Goal: Task Accomplishment & Management: Complete application form

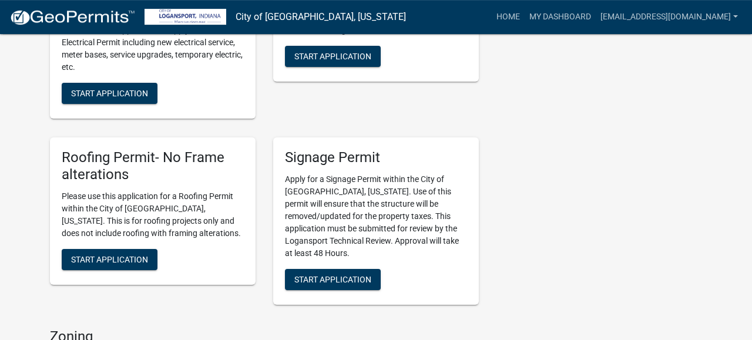
scroll to position [784, 0]
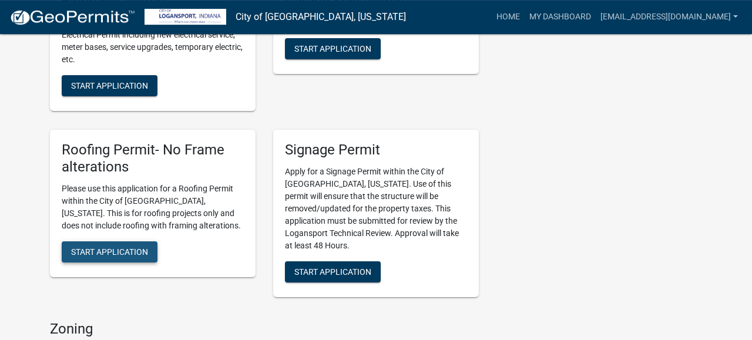
click at [128, 246] on button "Start Application" at bounding box center [110, 252] width 96 height 21
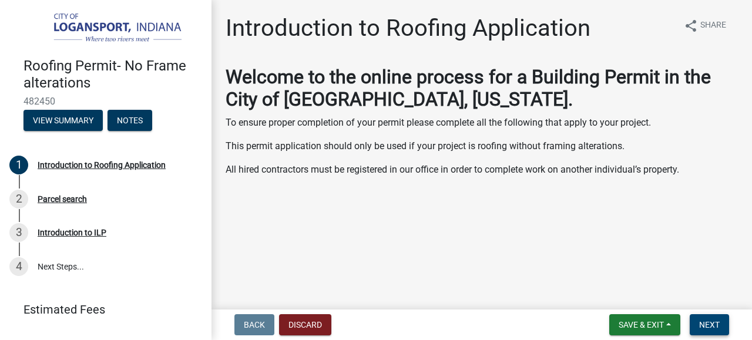
click at [724, 326] on button "Next" at bounding box center [709, 325] width 39 height 21
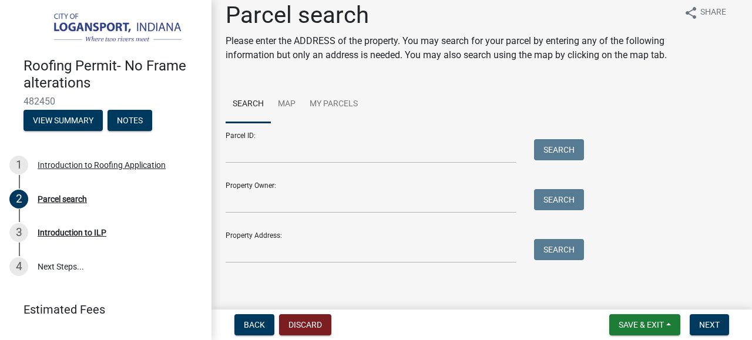
scroll to position [14, 0]
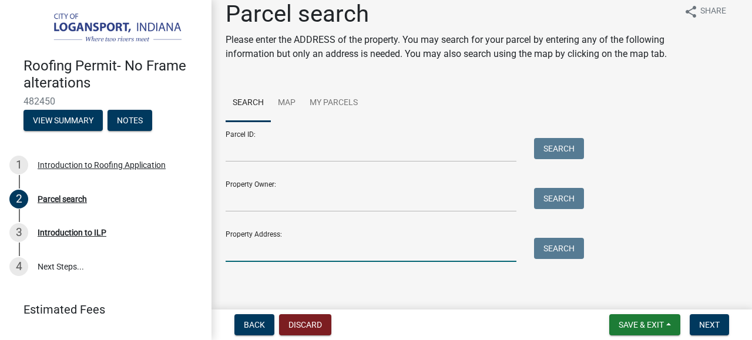
click at [268, 258] on input "Property Address:" at bounding box center [371, 250] width 291 height 24
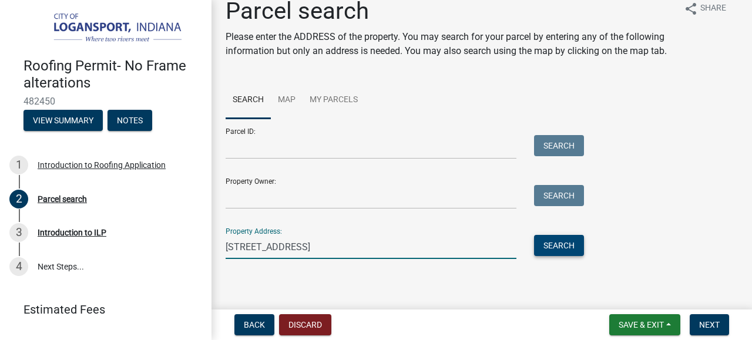
type input "[STREET_ADDRESS]"
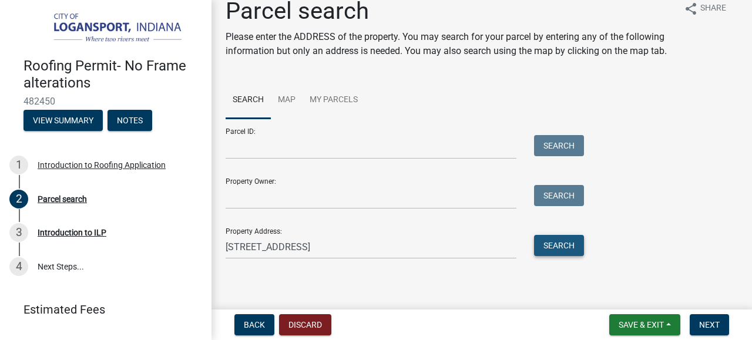
click at [563, 245] on button "Search" at bounding box center [559, 245] width 50 height 21
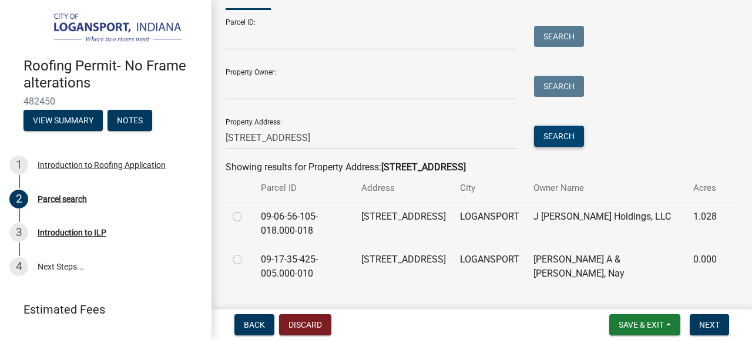
scroll to position [127, 0]
drag, startPoint x: 467, startPoint y: 256, endPoint x: 485, endPoint y: 252, distance: 18.1
click at [485, 252] on td "LOGANSPORT" at bounding box center [489, 266] width 73 height 43
click at [247, 252] on label at bounding box center [247, 252] width 0 height 0
click at [247, 252] on input "radio" at bounding box center [251, 256] width 8 height 8
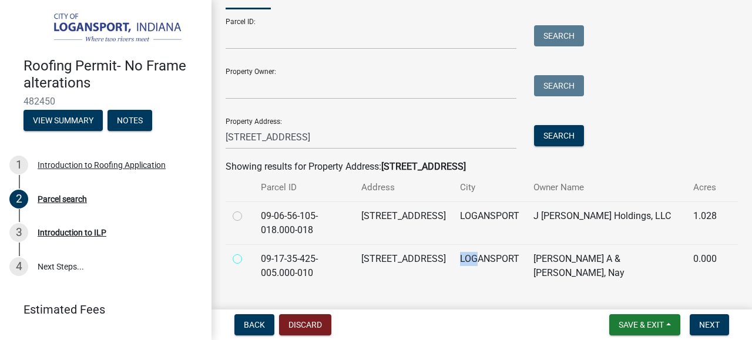
radio input "true"
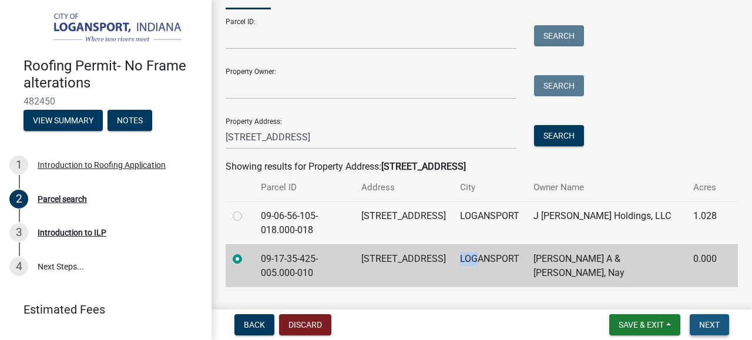
click at [712, 326] on span "Next" at bounding box center [710, 324] width 21 height 9
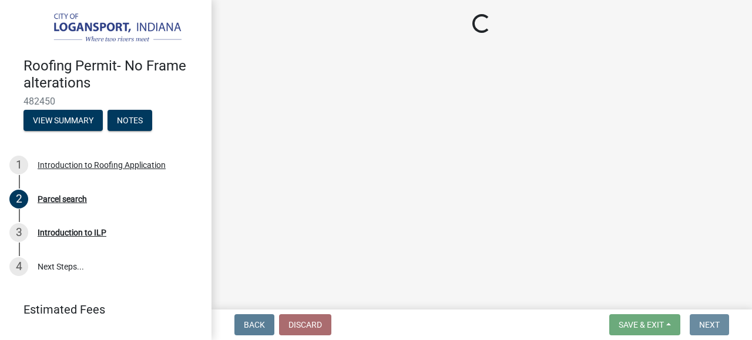
scroll to position [0, 0]
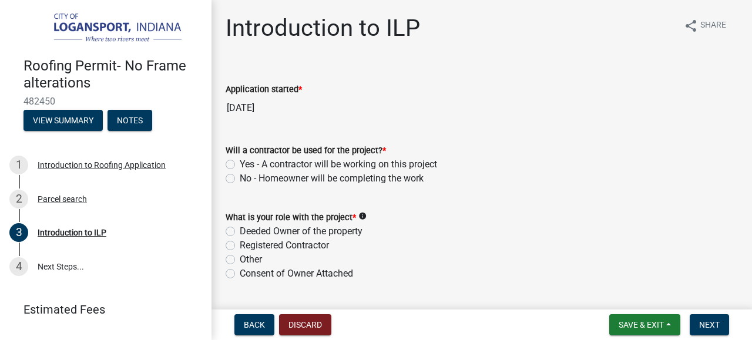
click at [240, 166] on label "Yes - A contractor will be working on this project" at bounding box center [339, 165] width 198 height 14
click at [240, 165] on input "Yes - A contractor will be working on this project" at bounding box center [244, 162] width 8 height 8
radio input "true"
click at [240, 245] on label "Registered Contractor" at bounding box center [284, 246] width 89 height 14
click at [240, 245] on input "Registered Contractor" at bounding box center [244, 243] width 8 height 8
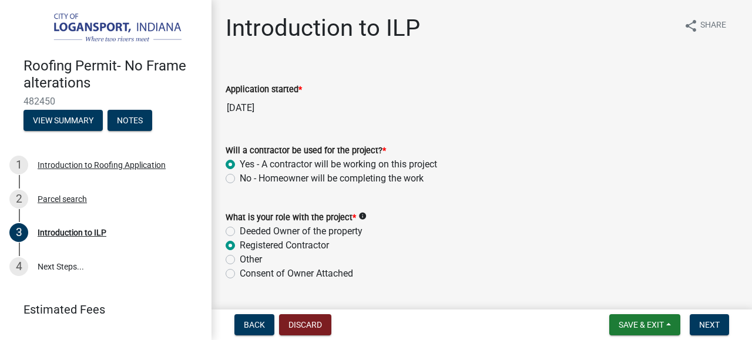
radio input "true"
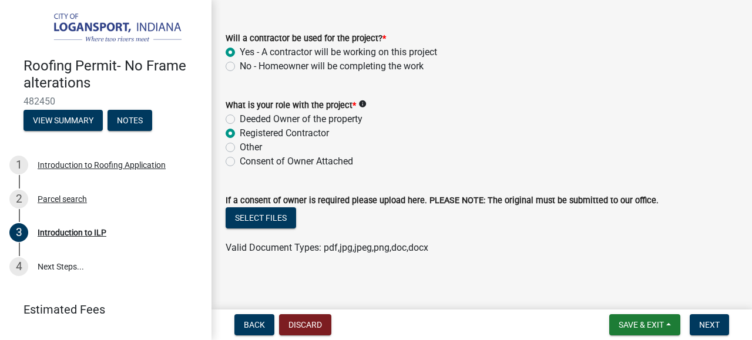
scroll to position [119, 0]
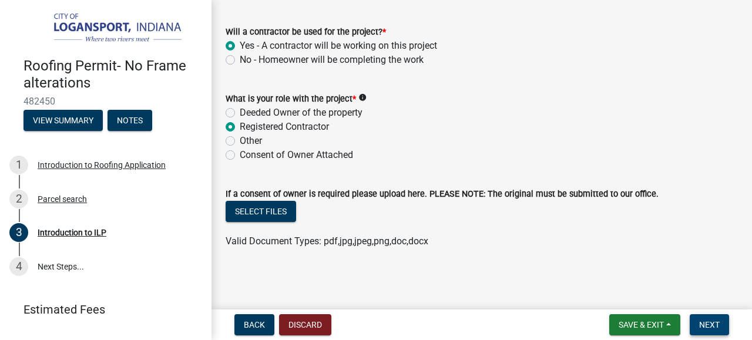
click at [710, 323] on span "Next" at bounding box center [710, 324] width 21 height 9
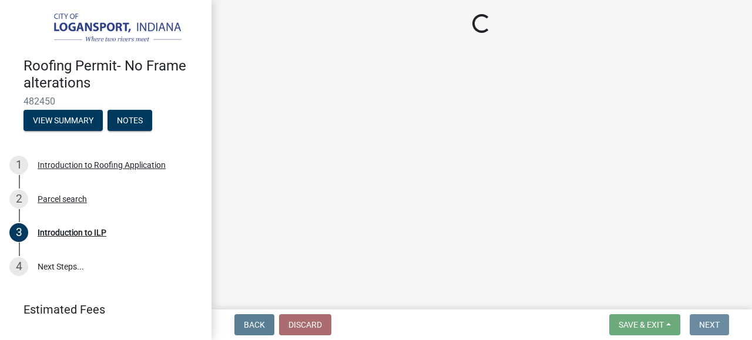
scroll to position [0, 0]
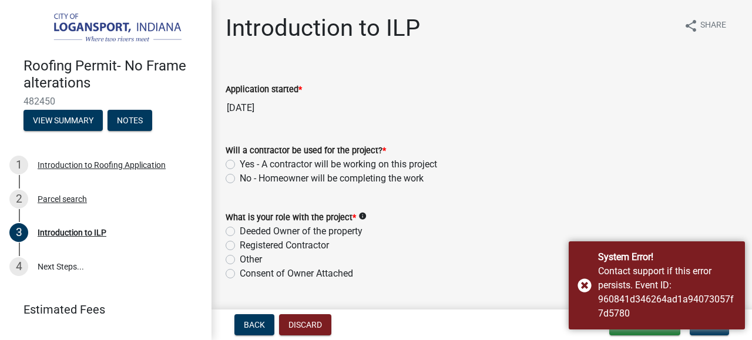
click at [659, 130] on form "Will a contractor be used for the project? * Yes - A contractor will be working…" at bounding box center [482, 157] width 513 height 56
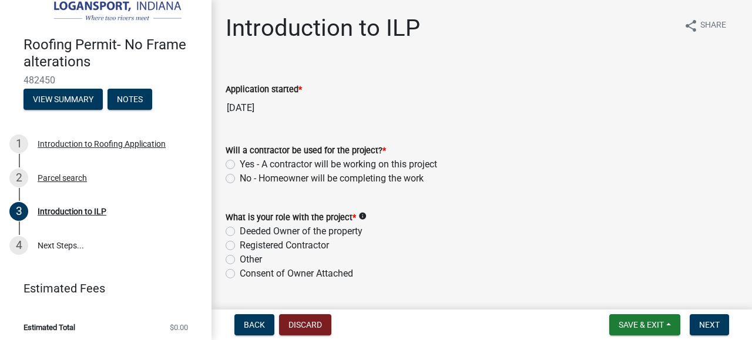
scroll to position [23, 0]
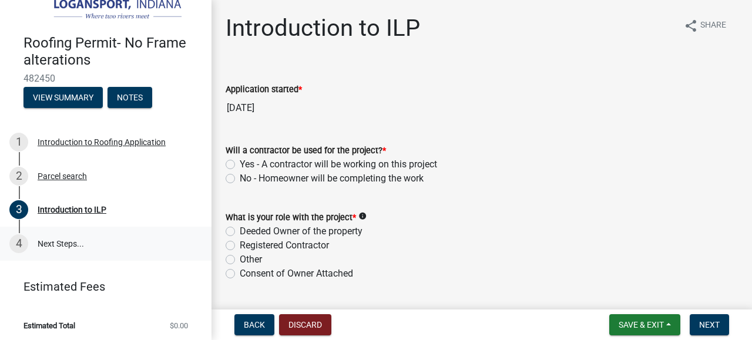
click at [49, 244] on link "4 Next Steps..." at bounding box center [106, 244] width 212 height 34
click at [48, 239] on link "4 Next Steps..." at bounding box center [106, 244] width 212 height 34
click at [244, 166] on label "Yes - A contractor will be working on this project" at bounding box center [339, 165] width 198 height 14
click at [244, 165] on input "Yes - A contractor will be working on this project" at bounding box center [244, 162] width 8 height 8
radio input "true"
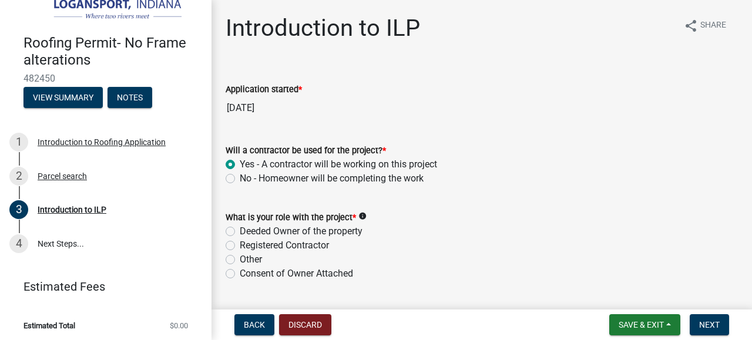
click at [258, 243] on label "Registered Contractor" at bounding box center [284, 246] width 89 height 14
click at [247, 243] on input "Registered Contractor" at bounding box center [244, 243] width 8 height 8
radio input "true"
click at [705, 315] on button "Next" at bounding box center [709, 325] width 39 height 21
click at [274, 162] on label "Yes - A contractor will be working on this project" at bounding box center [339, 165] width 198 height 14
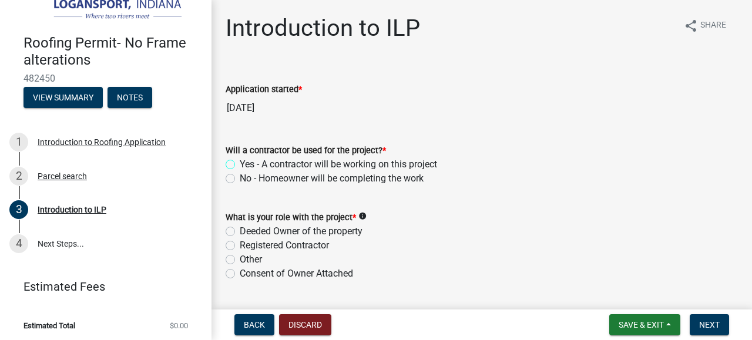
click at [247, 162] on input "Yes - A contractor will be working on this project" at bounding box center [244, 162] width 8 height 8
radio input "true"
click at [264, 242] on label "Registered Contractor" at bounding box center [284, 246] width 89 height 14
click at [247, 242] on input "Registered Contractor" at bounding box center [244, 243] width 8 height 8
radio input "true"
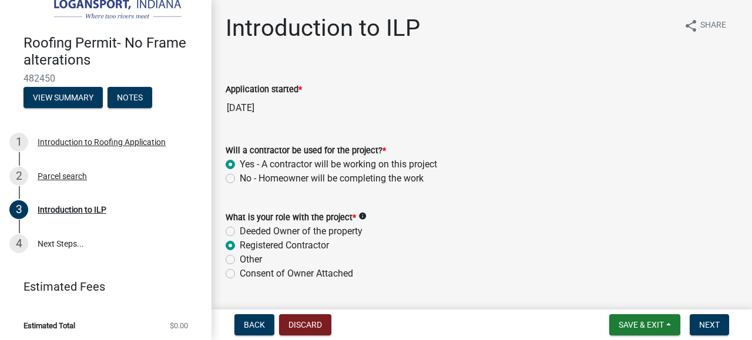
click at [365, 166] on label "Yes - A contractor will be working on this project" at bounding box center [339, 165] width 198 height 14
click at [247, 165] on input "Yes - A contractor will be working on this project" at bounding box center [244, 162] width 8 height 8
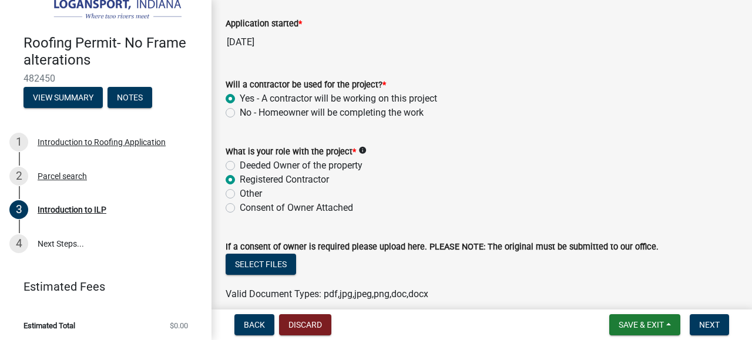
scroll to position [119, 0]
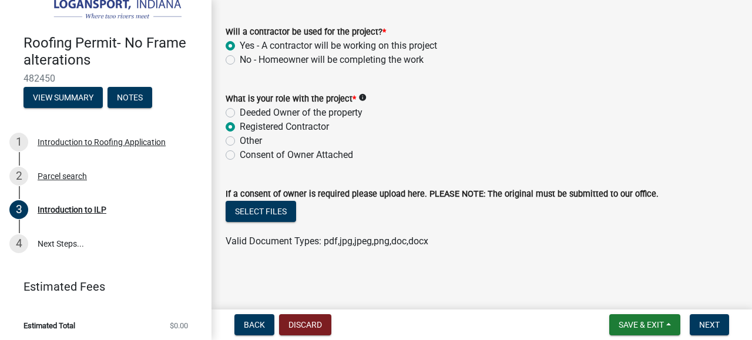
click at [459, 249] on wm-data-entity-input "If a consent of owner is required please upload here. PLEASE NOTE: The original…" at bounding box center [482, 216] width 513 height 86
click at [708, 327] on span "Next" at bounding box center [710, 324] width 21 height 9
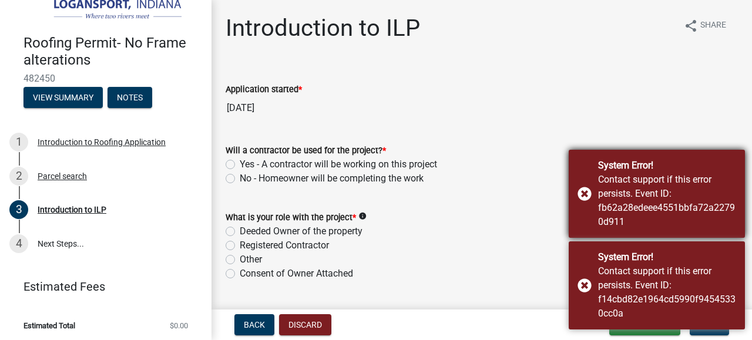
click at [588, 199] on div "System Error! Contact support if this error persists. Event ID: fb62a28edeee455…" at bounding box center [657, 194] width 176 height 88
